Goal: Task Accomplishment & Management: Manage account settings

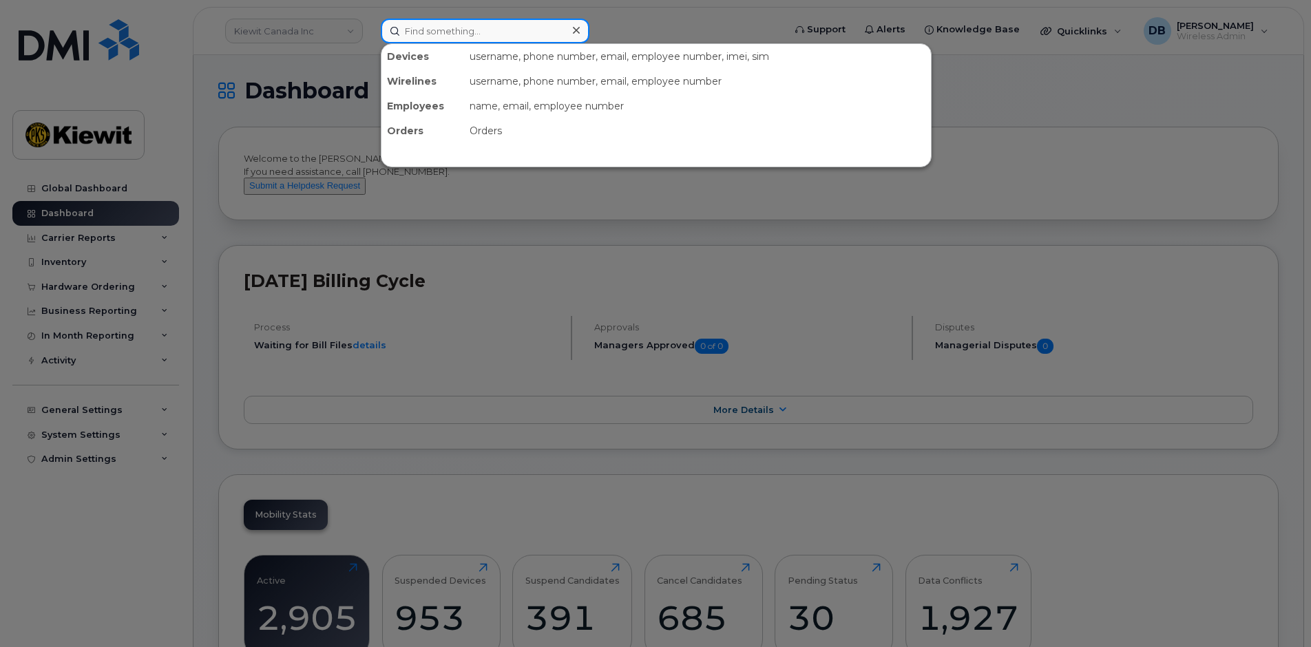
click at [429, 30] on input at bounding box center [485, 31] width 209 height 25
paste input "289-259-4204"
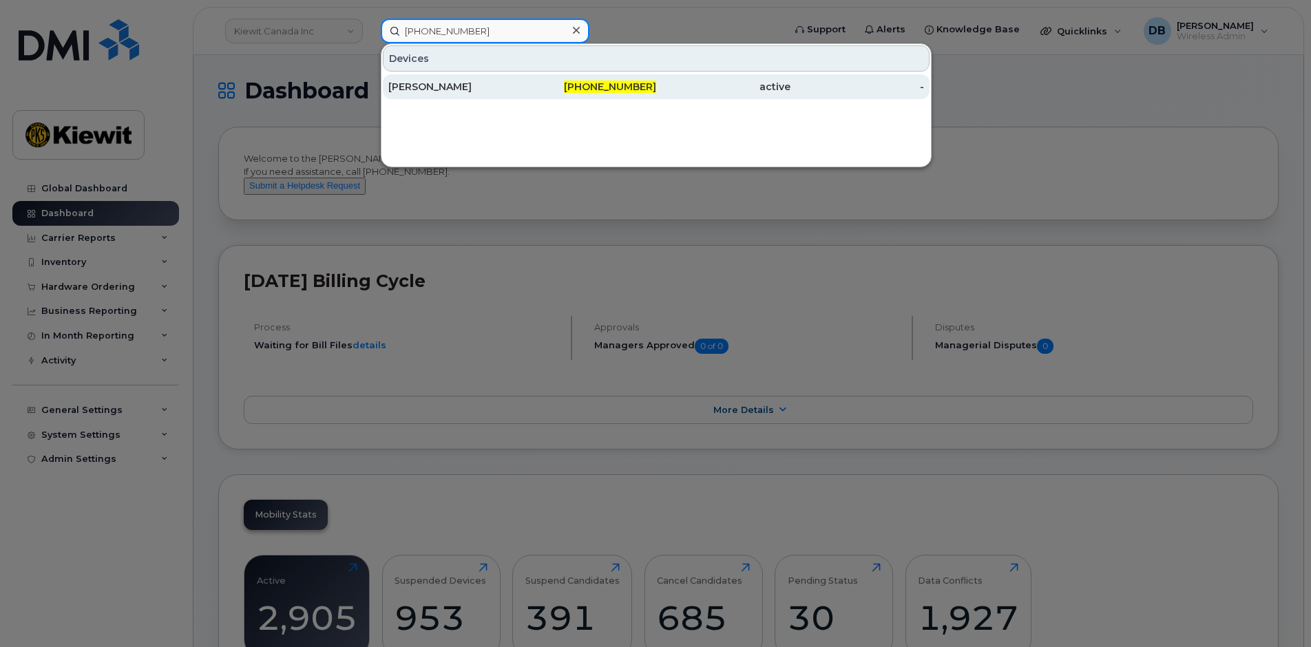
type input "289-259-4204"
click at [433, 92] on div "[PERSON_NAME]" at bounding box center [455, 87] width 134 height 14
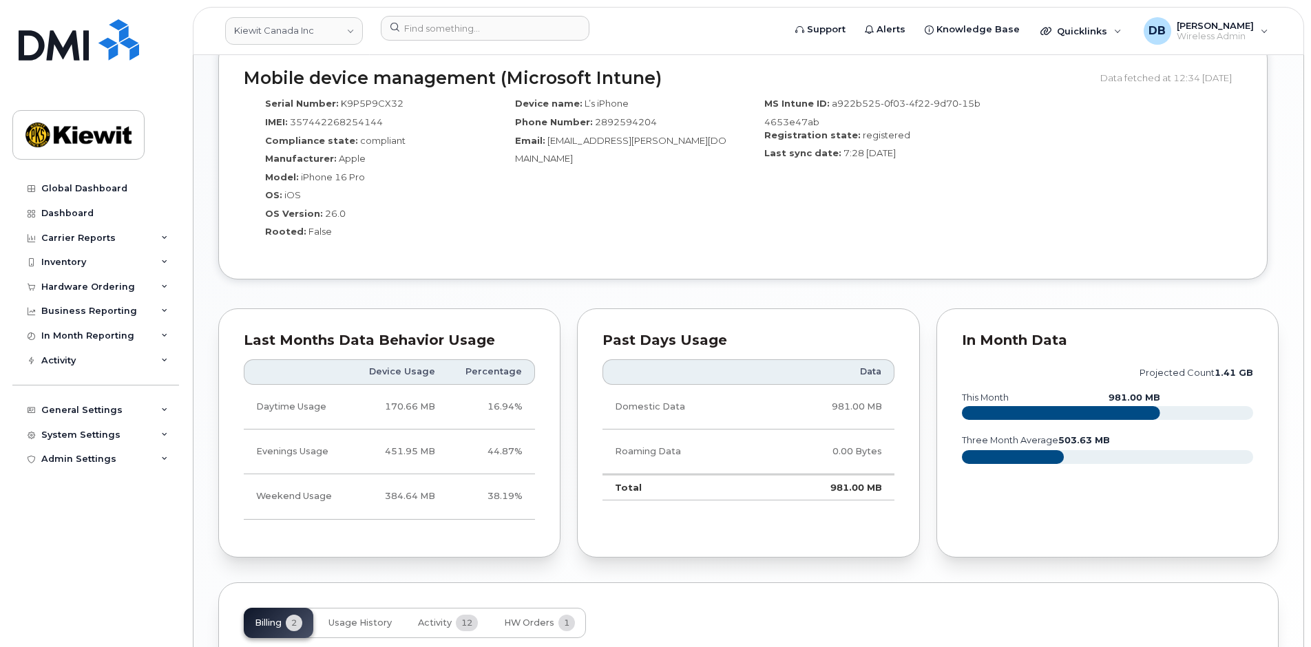
scroll to position [1103, 0]
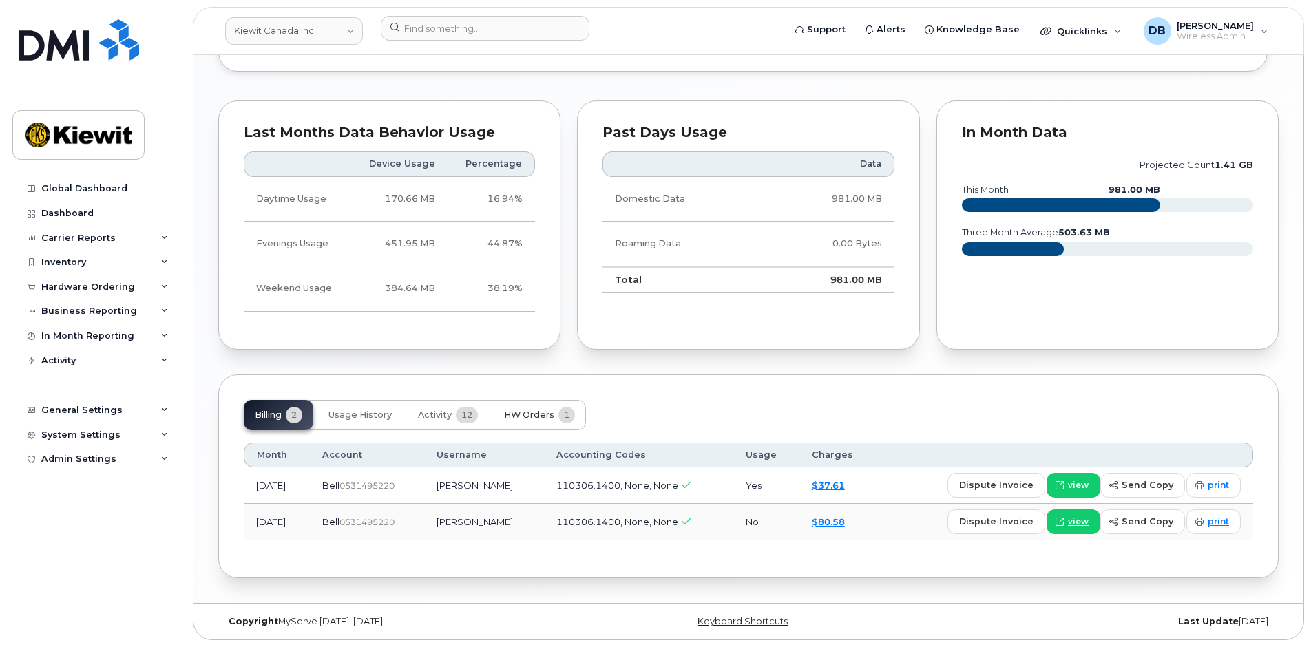
click at [532, 410] on span "HW Orders" at bounding box center [529, 415] width 50 height 11
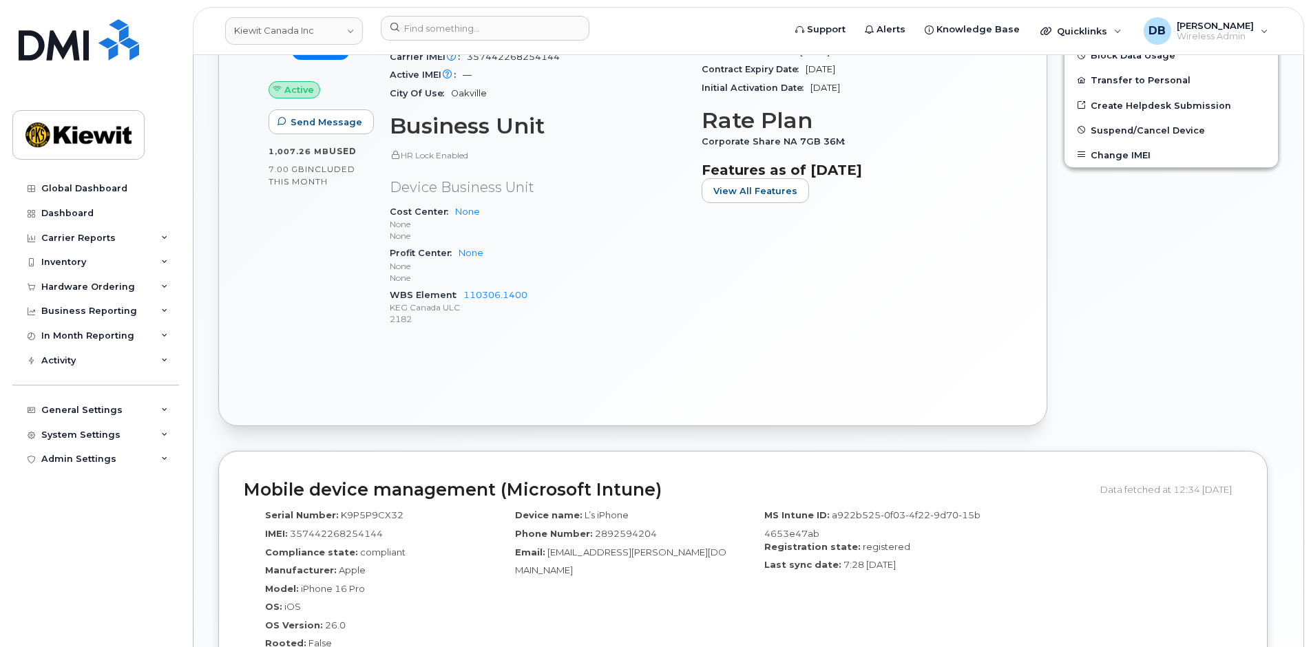
scroll to position [208, 0]
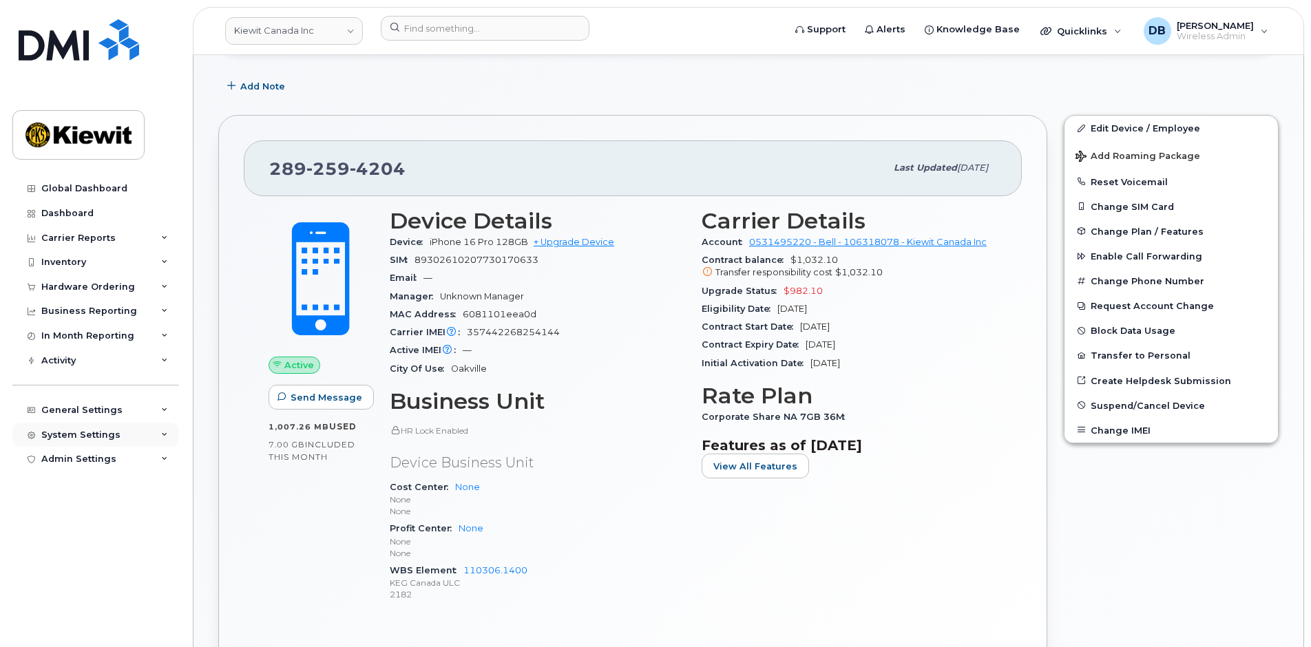
click at [111, 439] on div "System Settings" at bounding box center [80, 435] width 79 height 11
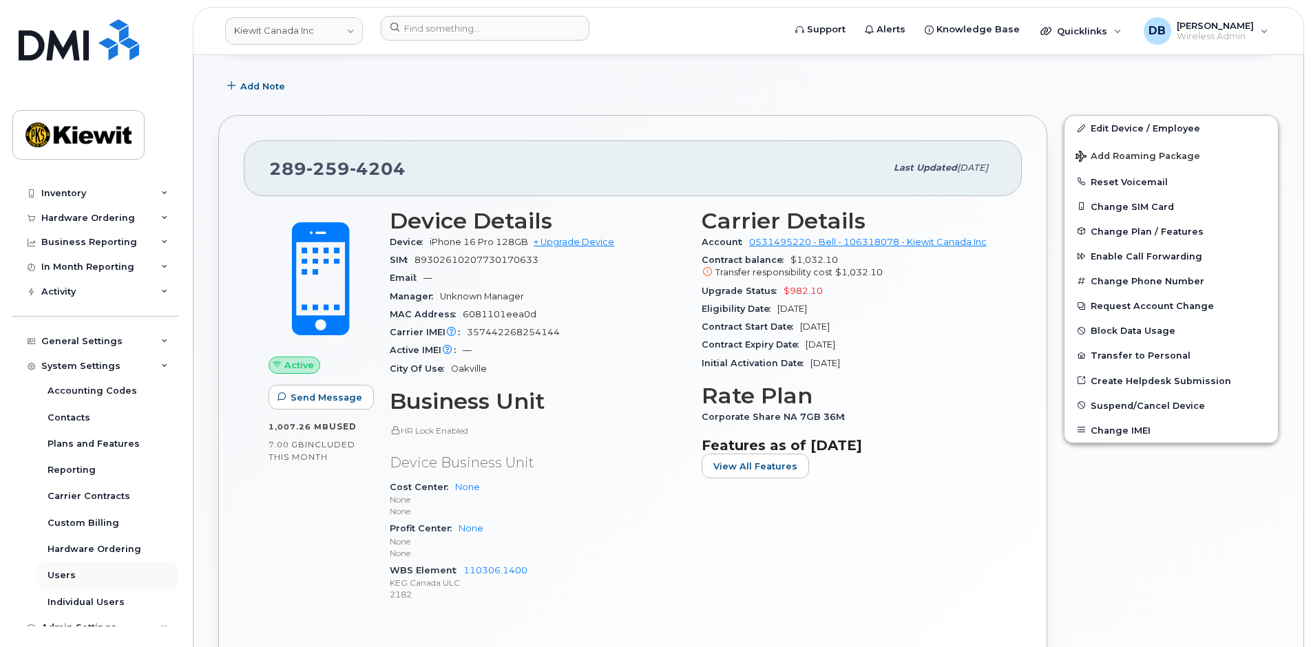
scroll to position [82, 0]
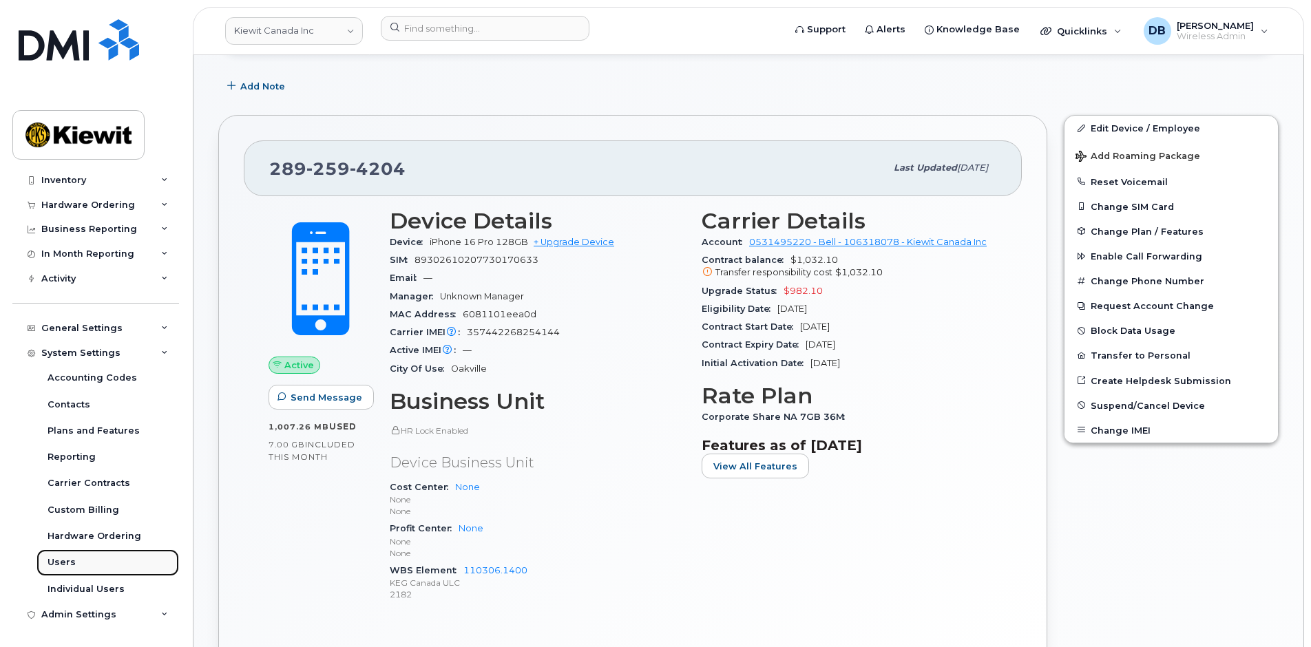
click at [71, 559] on div "Users" at bounding box center [62, 562] width 28 height 12
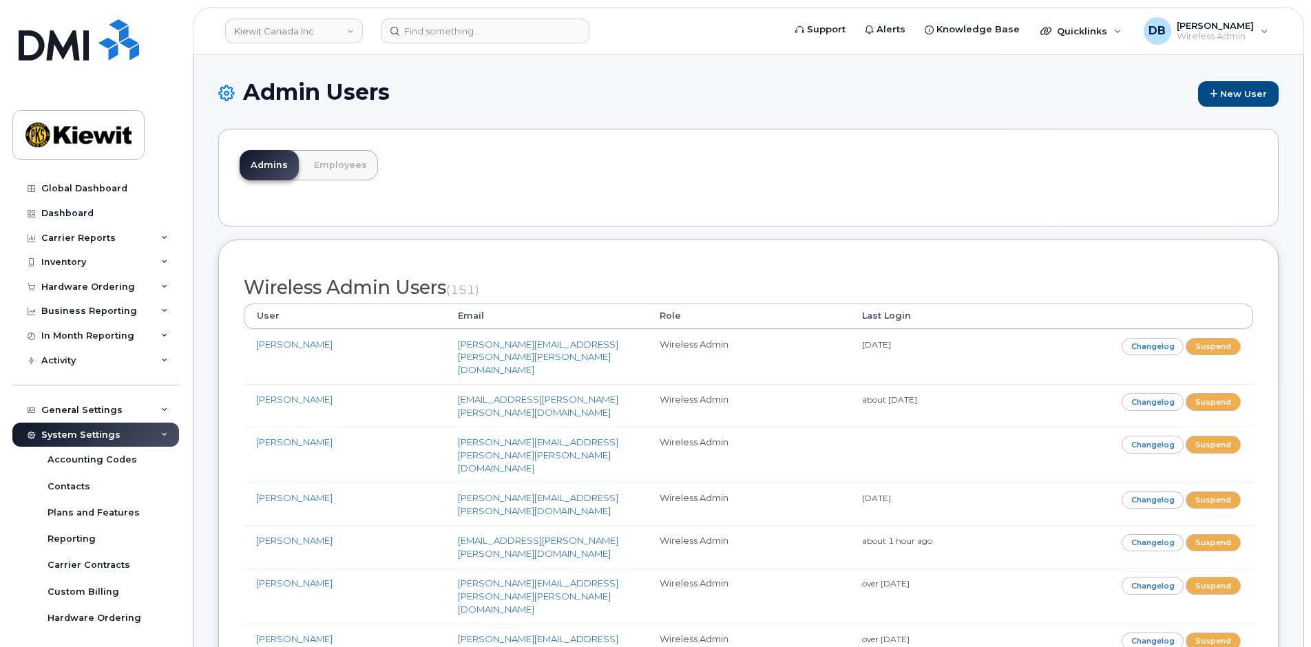
click at [352, 15] on header "Kiewit Canada Inc Support Alerts Knowledge Base Quicklinks Suspend / Cancel Dev…" at bounding box center [749, 31] width 1112 height 48
click at [342, 28] on link "Kiewit Canada Inc" at bounding box center [294, 31] width 138 height 25
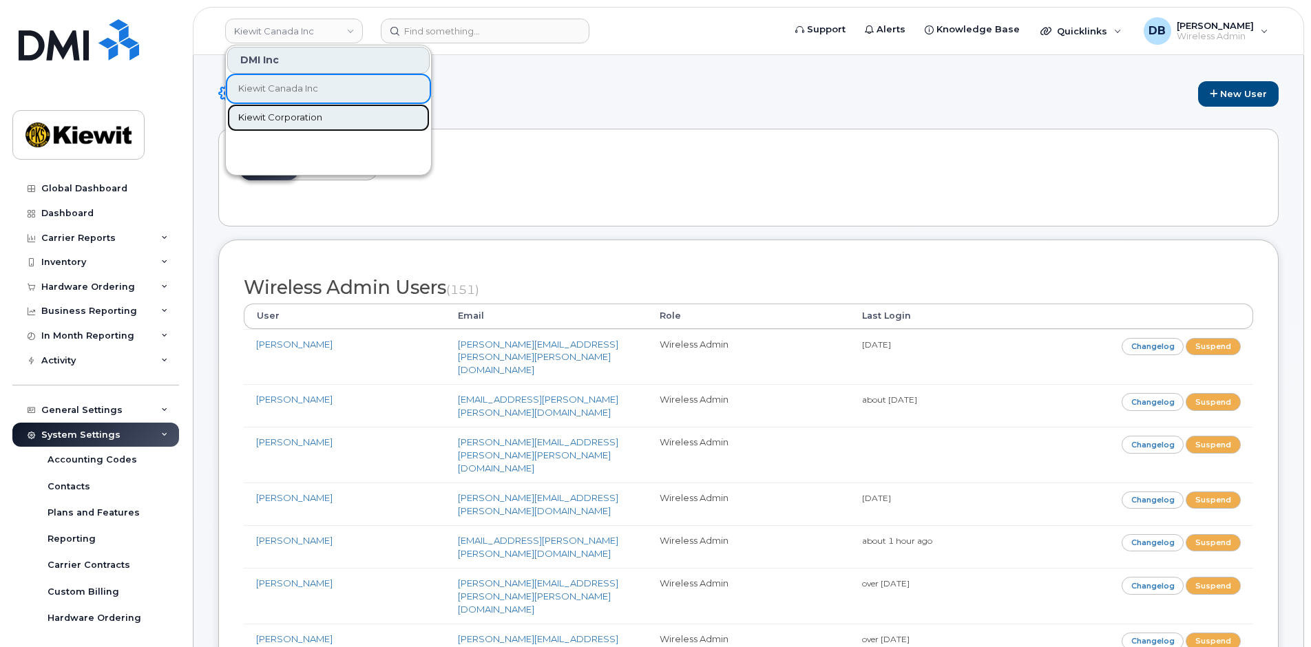
click at [298, 116] on span "Kiewit Corporation" at bounding box center [280, 118] width 84 height 14
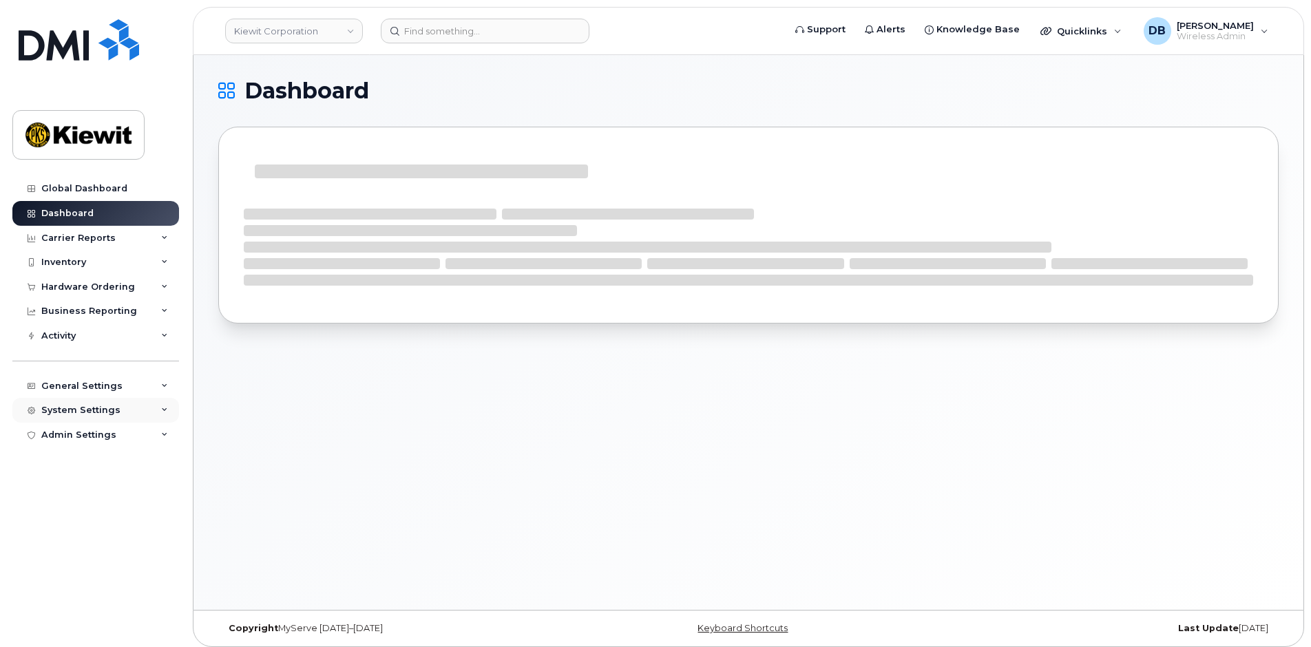
click at [83, 417] on div "System Settings" at bounding box center [95, 410] width 167 height 25
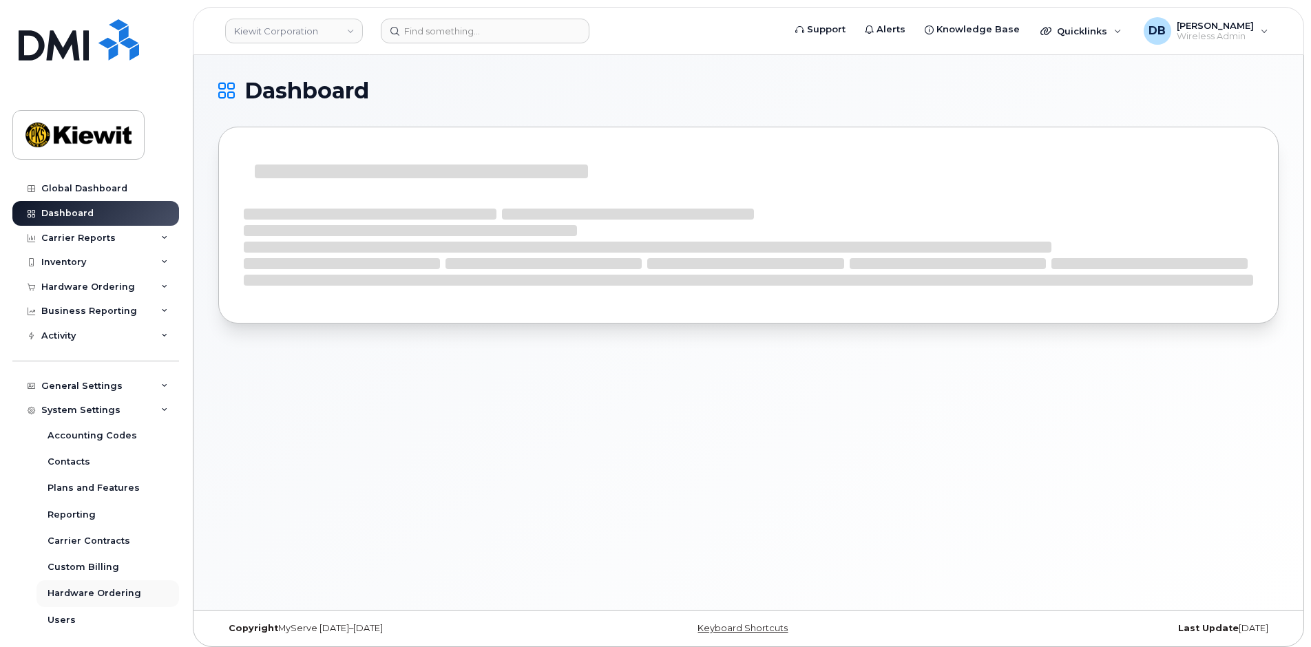
scroll to position [57, 0]
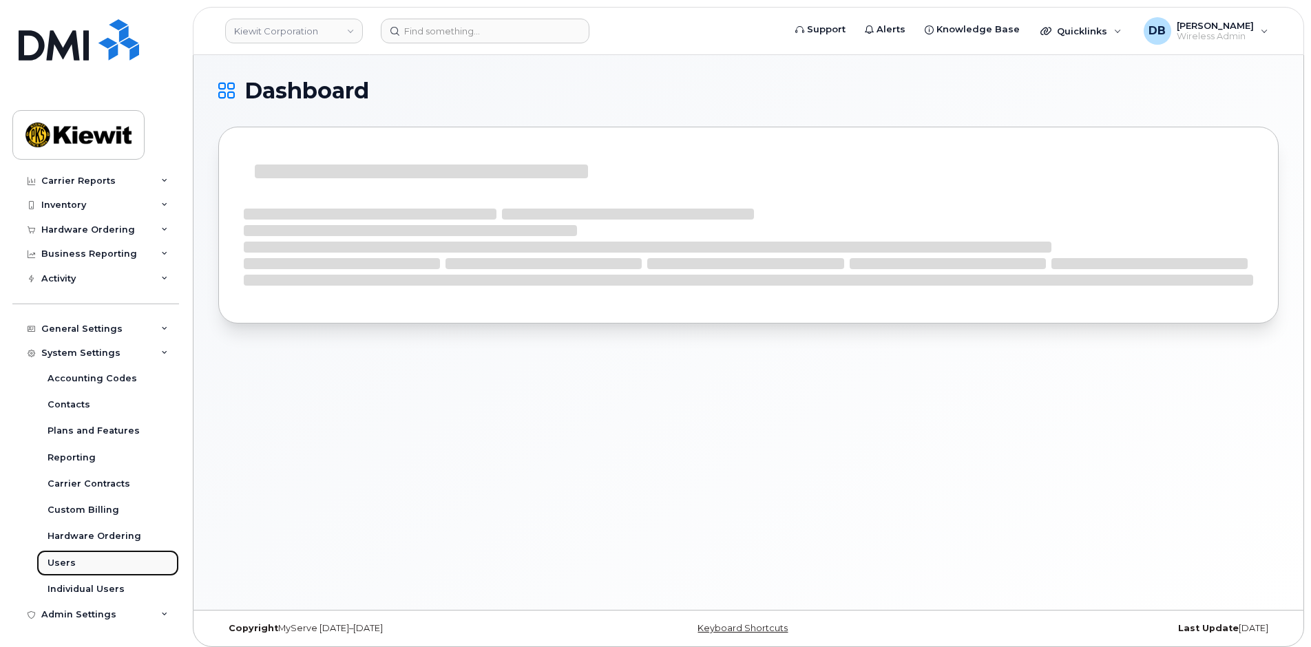
click at [62, 565] on div "Users" at bounding box center [62, 563] width 28 height 12
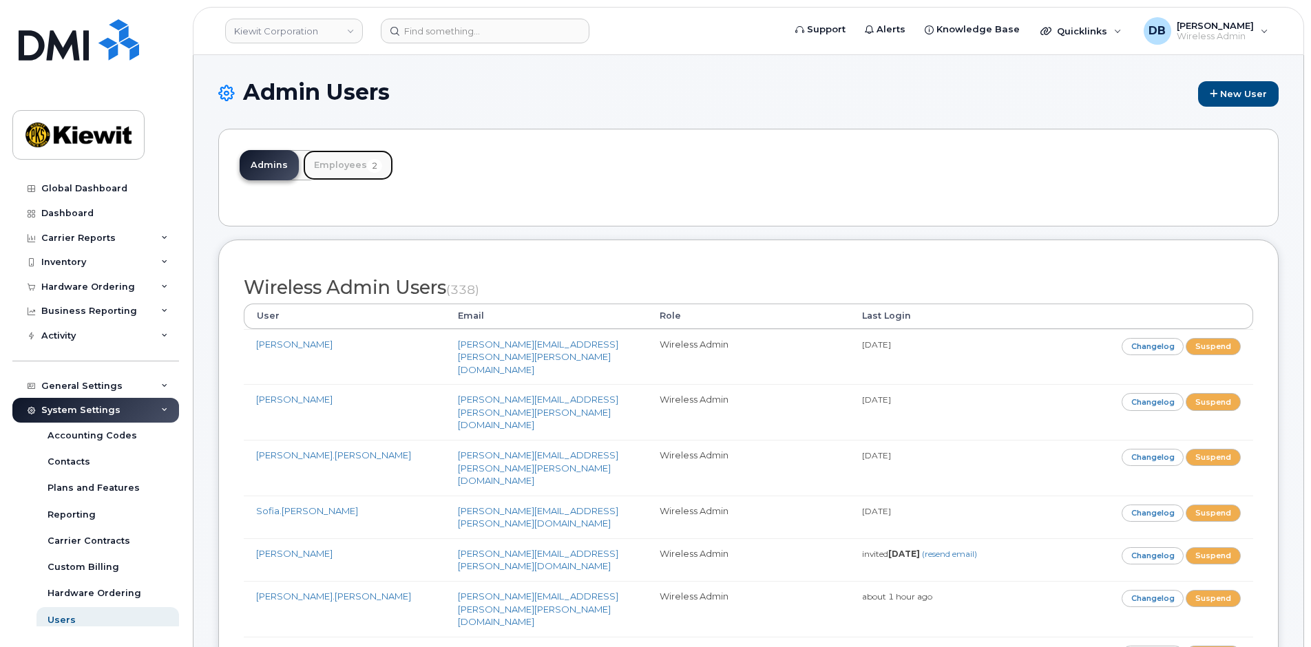
click at [340, 165] on link "Employees 2" at bounding box center [348, 165] width 90 height 30
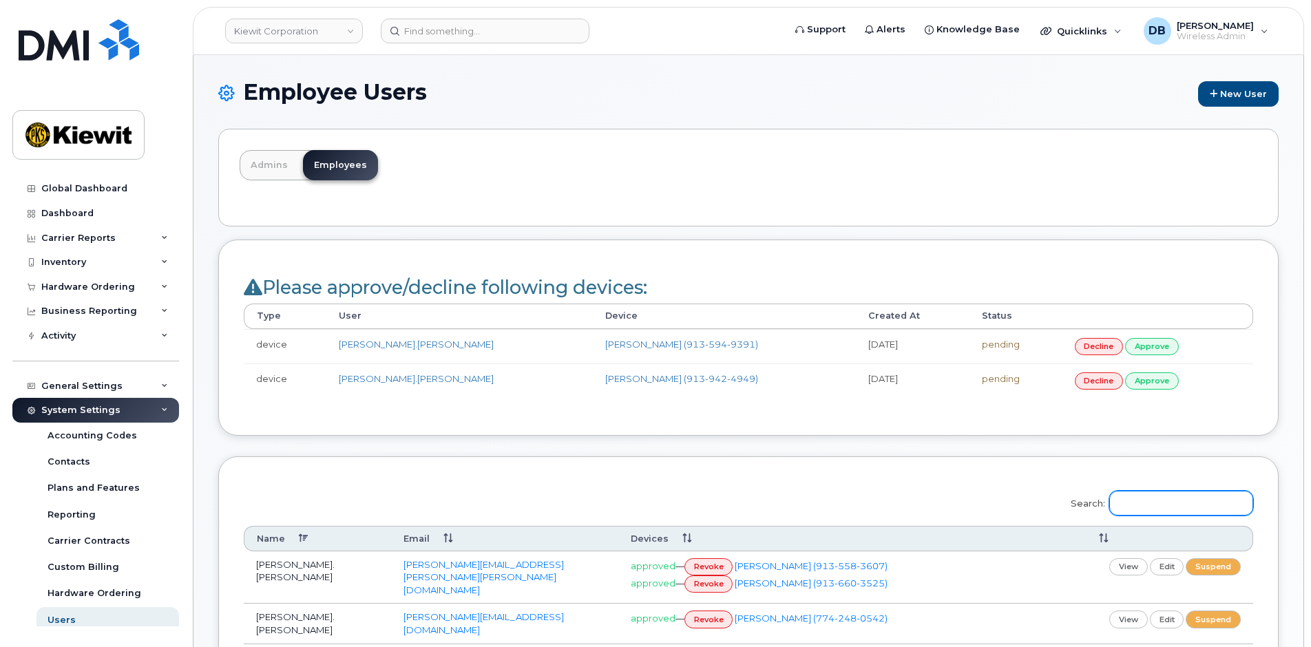
click at [1158, 499] on input "Search:" at bounding box center [1182, 503] width 144 height 25
type input "m"
